Goal: Find specific page/section: Find specific page/section

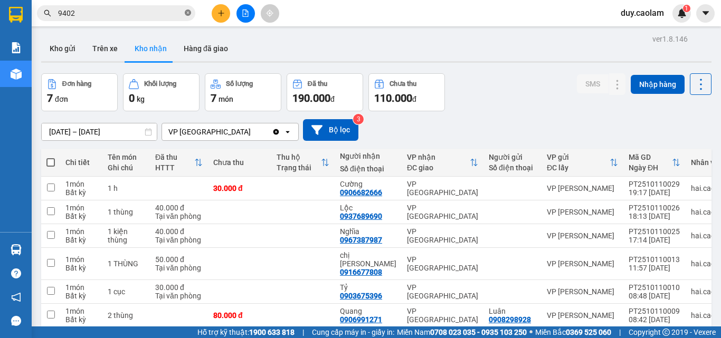
click at [189, 14] on icon "close-circle" at bounding box center [188, 13] width 6 height 6
click at [157, 15] on input "text" at bounding box center [120, 13] width 125 height 12
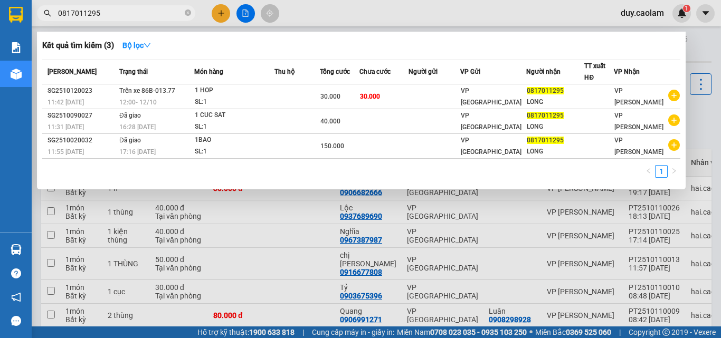
type input "0817011295"
click at [702, 37] on div at bounding box center [360, 169] width 721 height 338
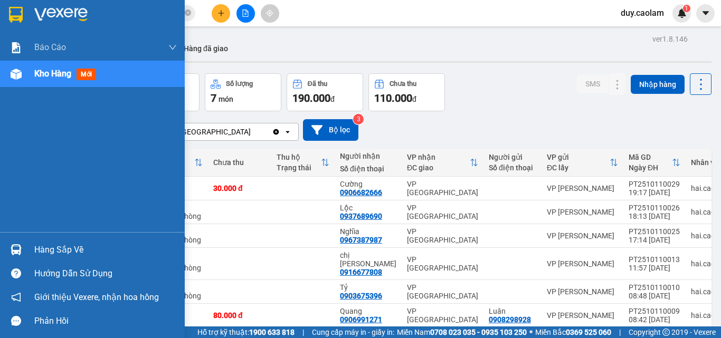
click at [69, 77] on span "Kho hàng" at bounding box center [52, 74] width 37 height 10
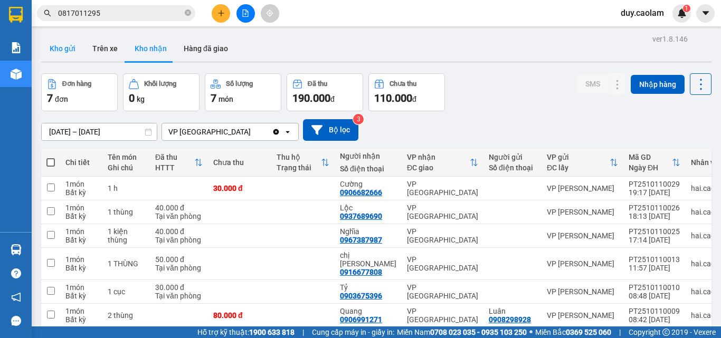
click at [74, 46] on button "Kho gửi" at bounding box center [62, 48] width 43 height 25
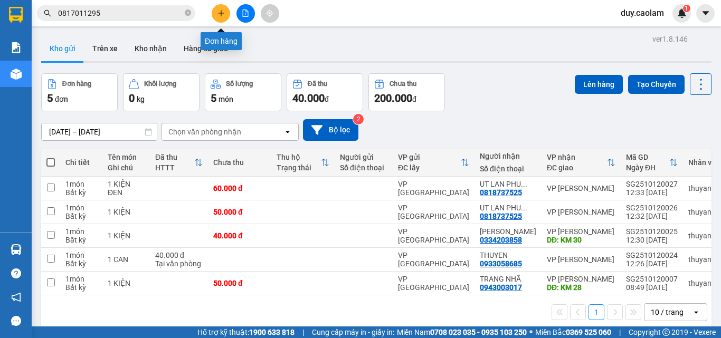
click at [216, 13] on button at bounding box center [221, 13] width 18 height 18
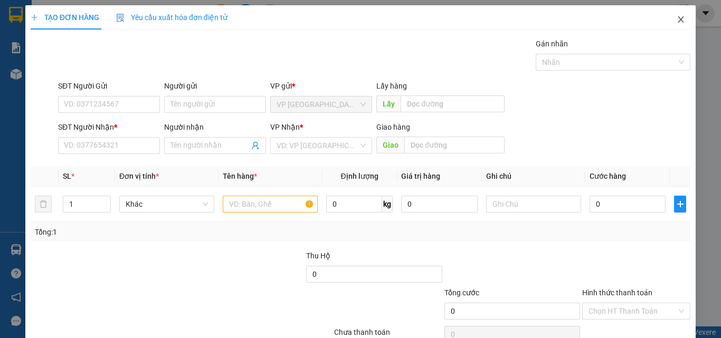
click at [677, 18] on icon "close" at bounding box center [681, 19] width 8 height 8
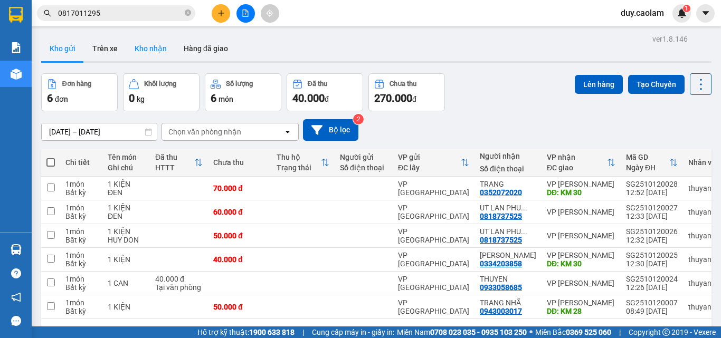
click at [140, 52] on button "Kho nhận" at bounding box center [150, 48] width 49 height 25
